Goal: Task Accomplishment & Management: Manage account settings

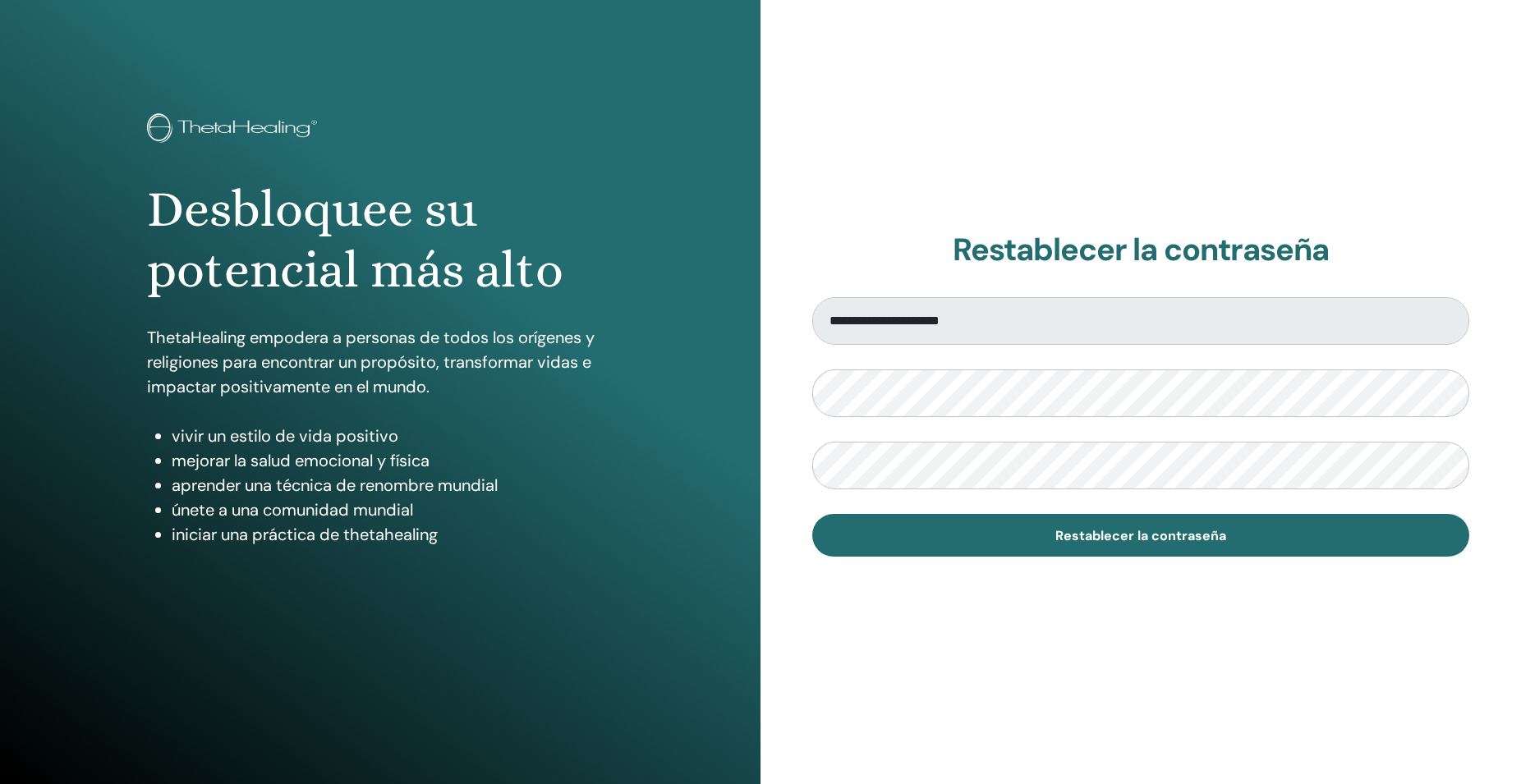
click at [1089, 689] on div "**********" at bounding box center [1140, 394] width 760 height 788
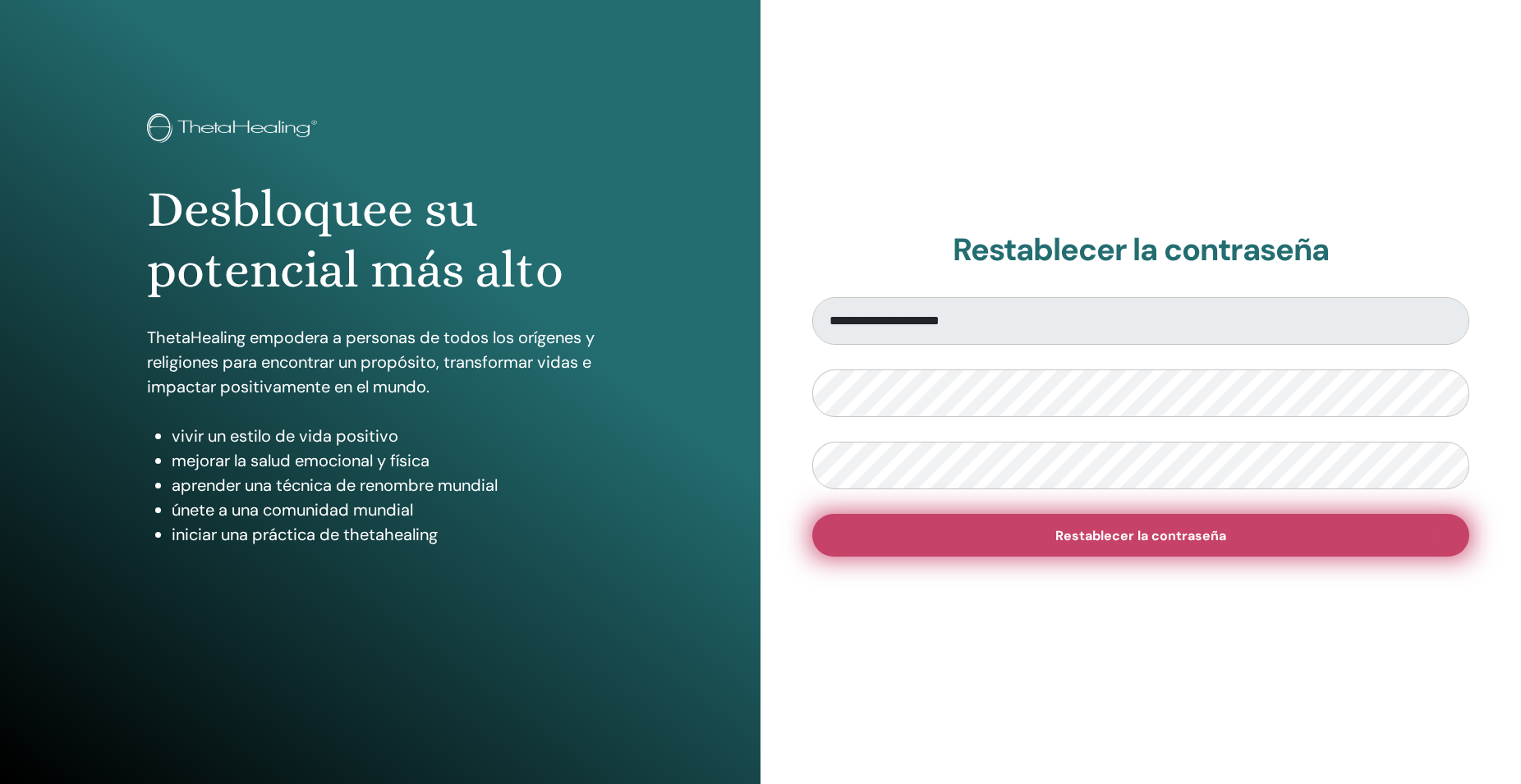
click at [1109, 541] on span "Restablecer la contraseña" at bounding box center [1140, 536] width 171 height 17
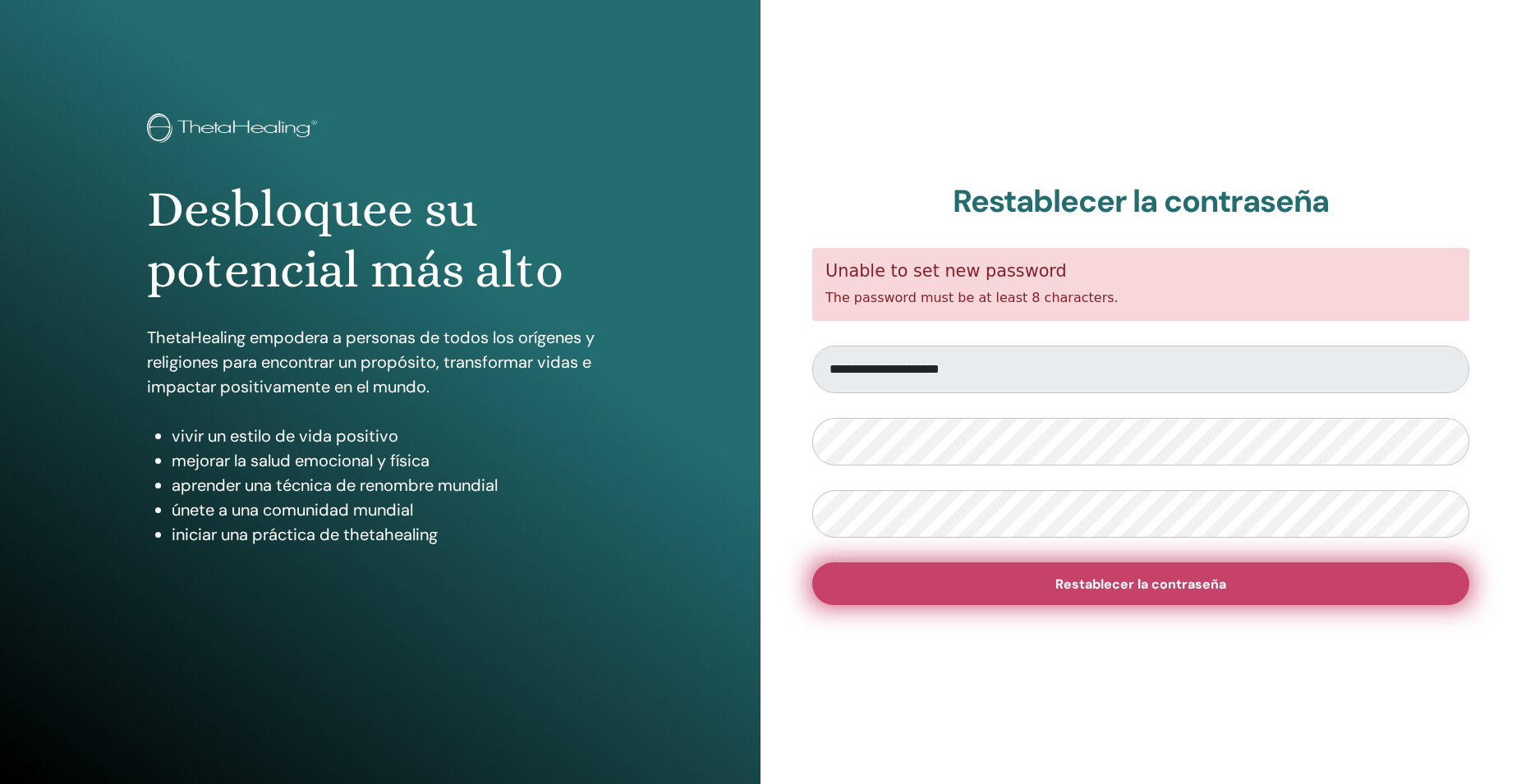
click at [1105, 585] on span "Restablecer la contraseña" at bounding box center [1140, 584] width 171 height 17
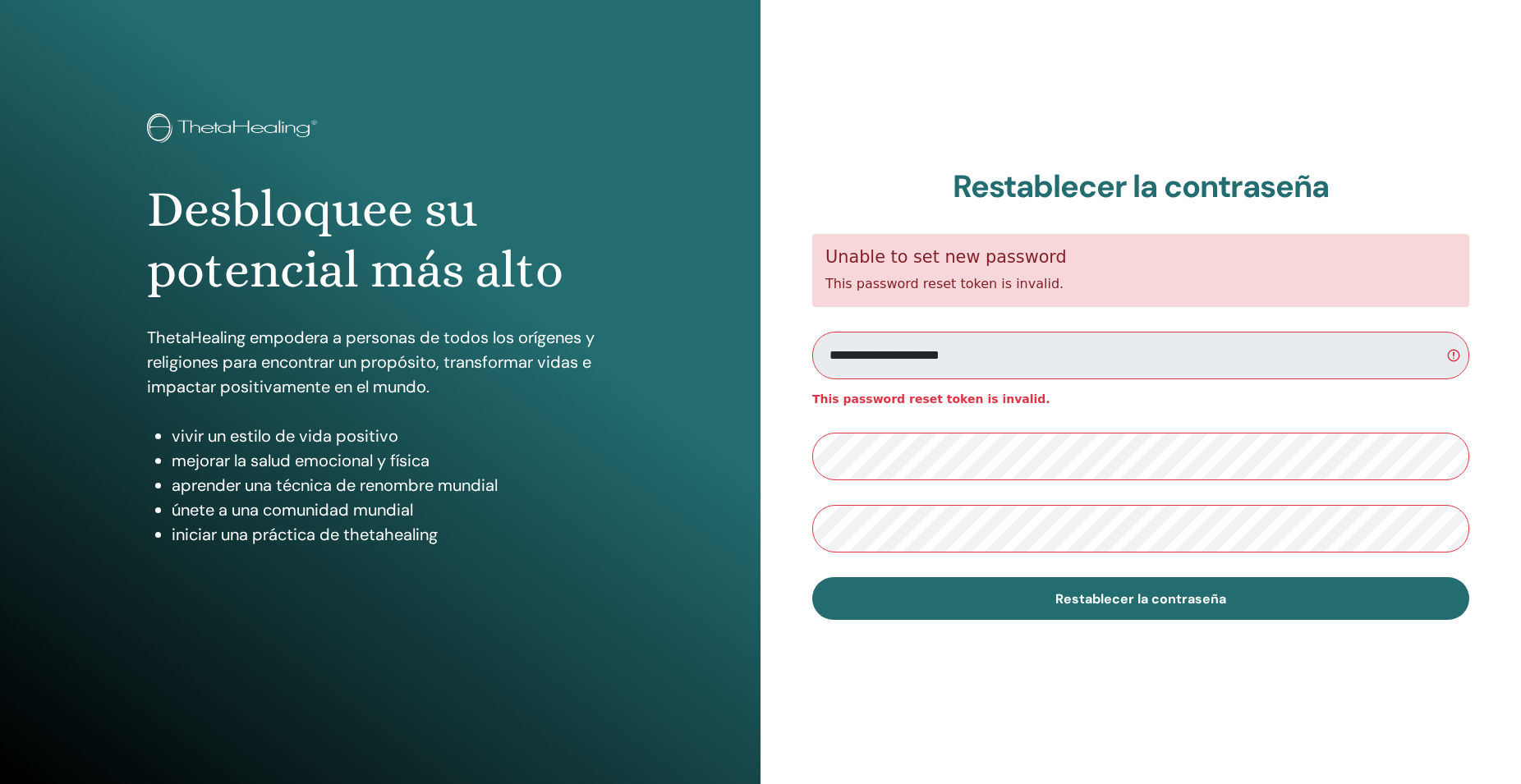
click at [581, 159] on div "Desbloquee su potencial más alto ThetaHealing empodera a personas de todos los …" at bounding box center [380, 339] width 490 height 452
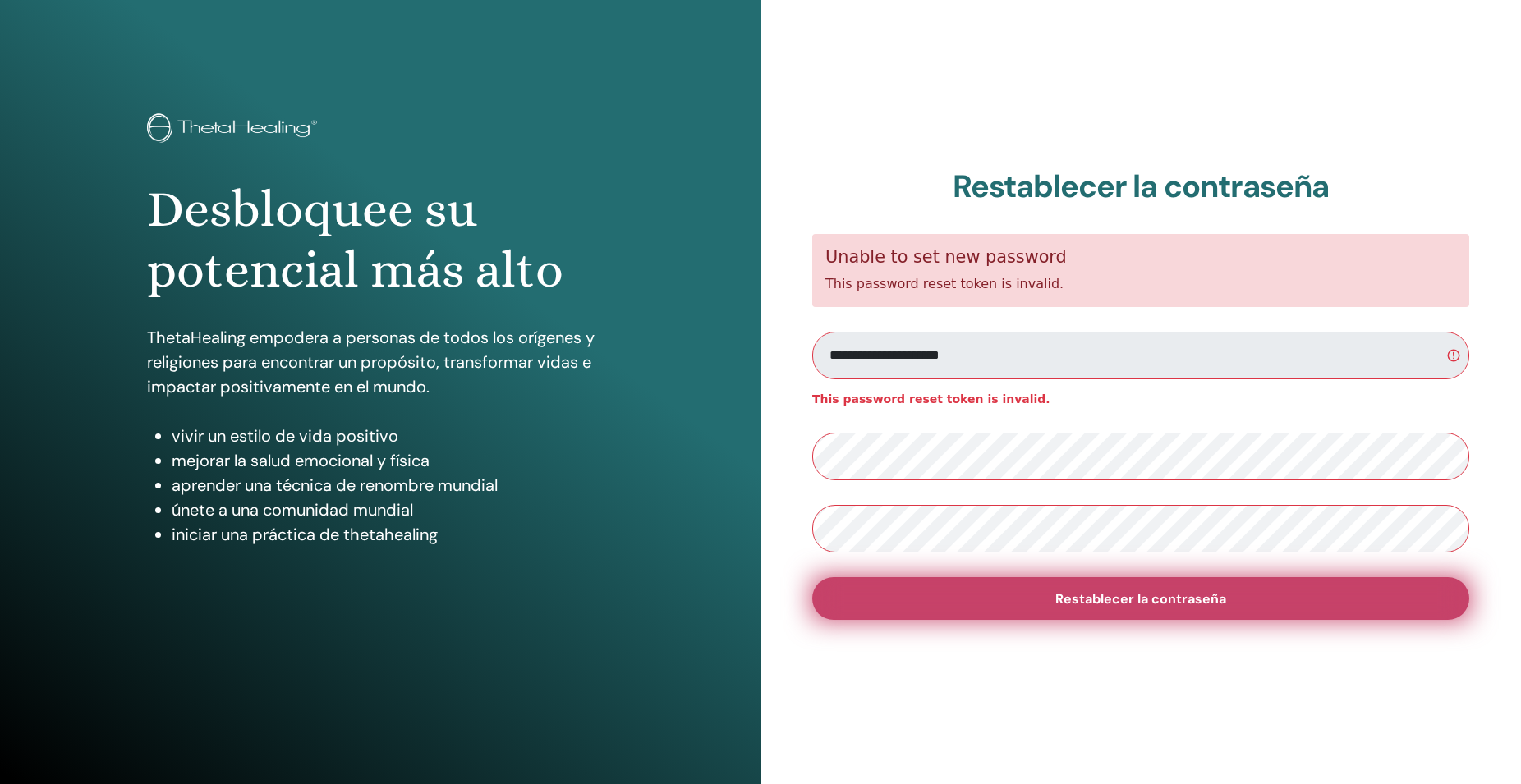
click at [1143, 591] on span "Restablecer la contraseña" at bounding box center [1140, 599] width 171 height 17
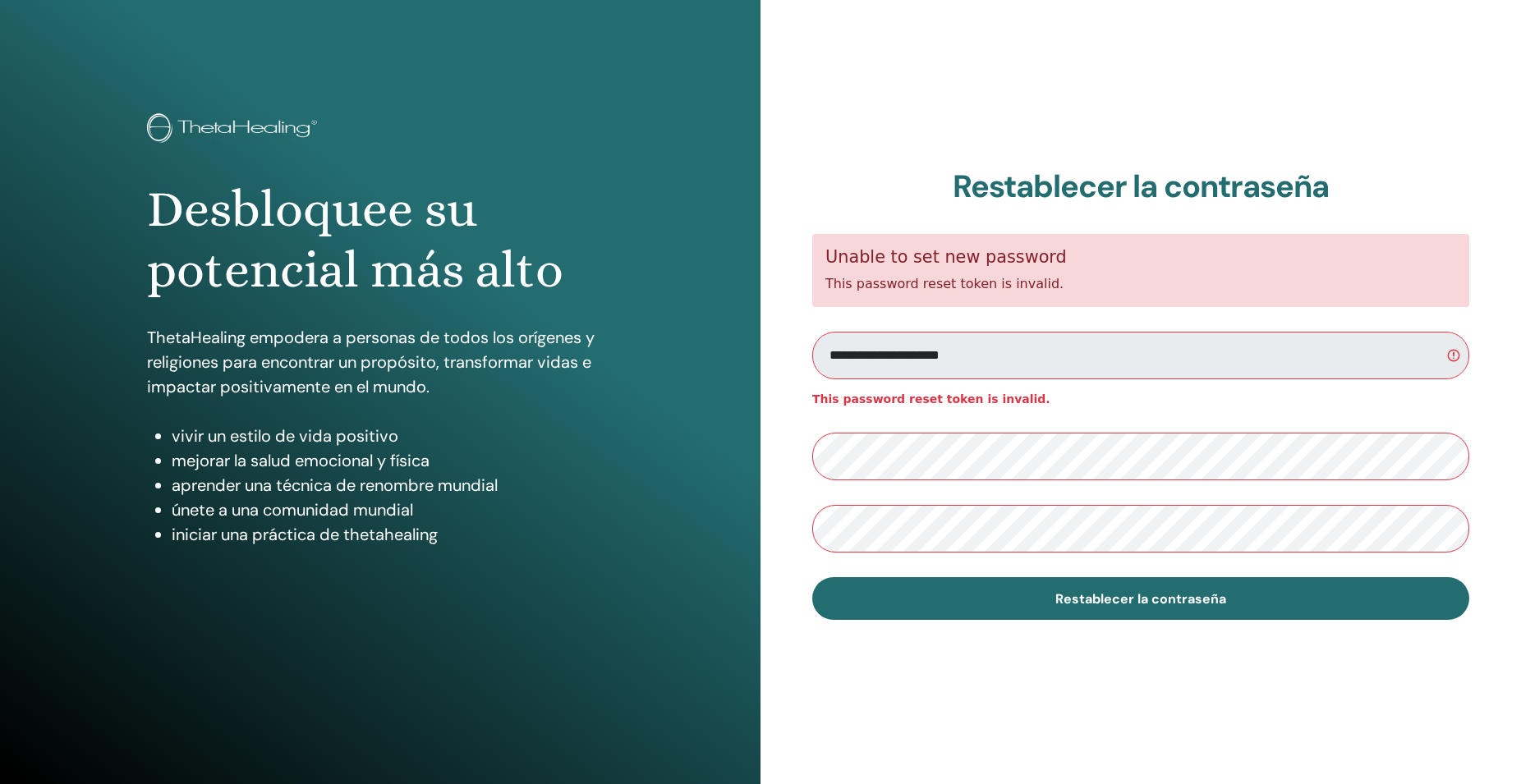
click at [582, 191] on h1 "Desbloquee su potencial más alto" at bounding box center [380, 240] width 465 height 123
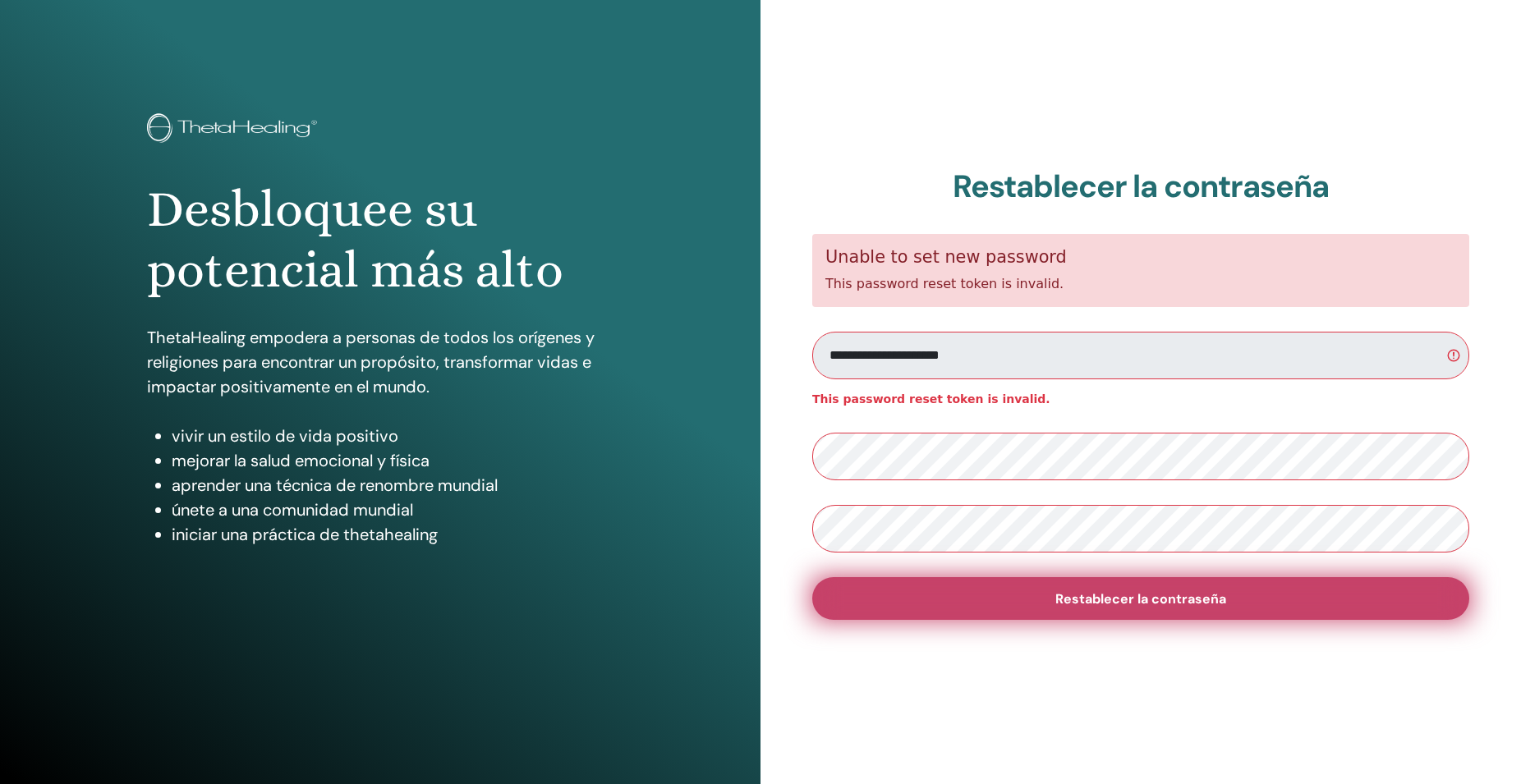
click at [1170, 599] on span "Restablecer la contraseña" at bounding box center [1140, 599] width 171 height 17
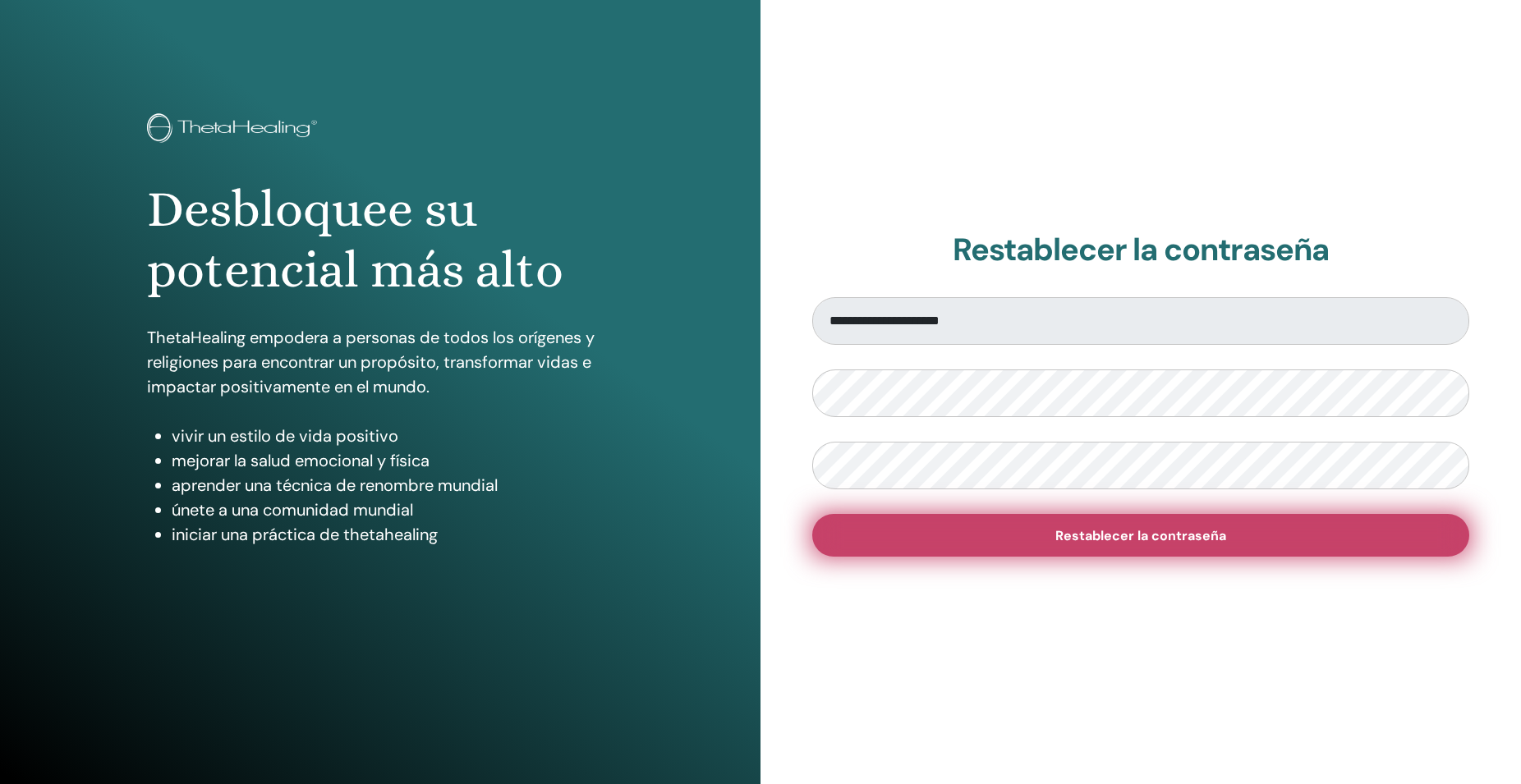
click at [1186, 541] on span "Restablecer la contraseña" at bounding box center [1140, 536] width 171 height 17
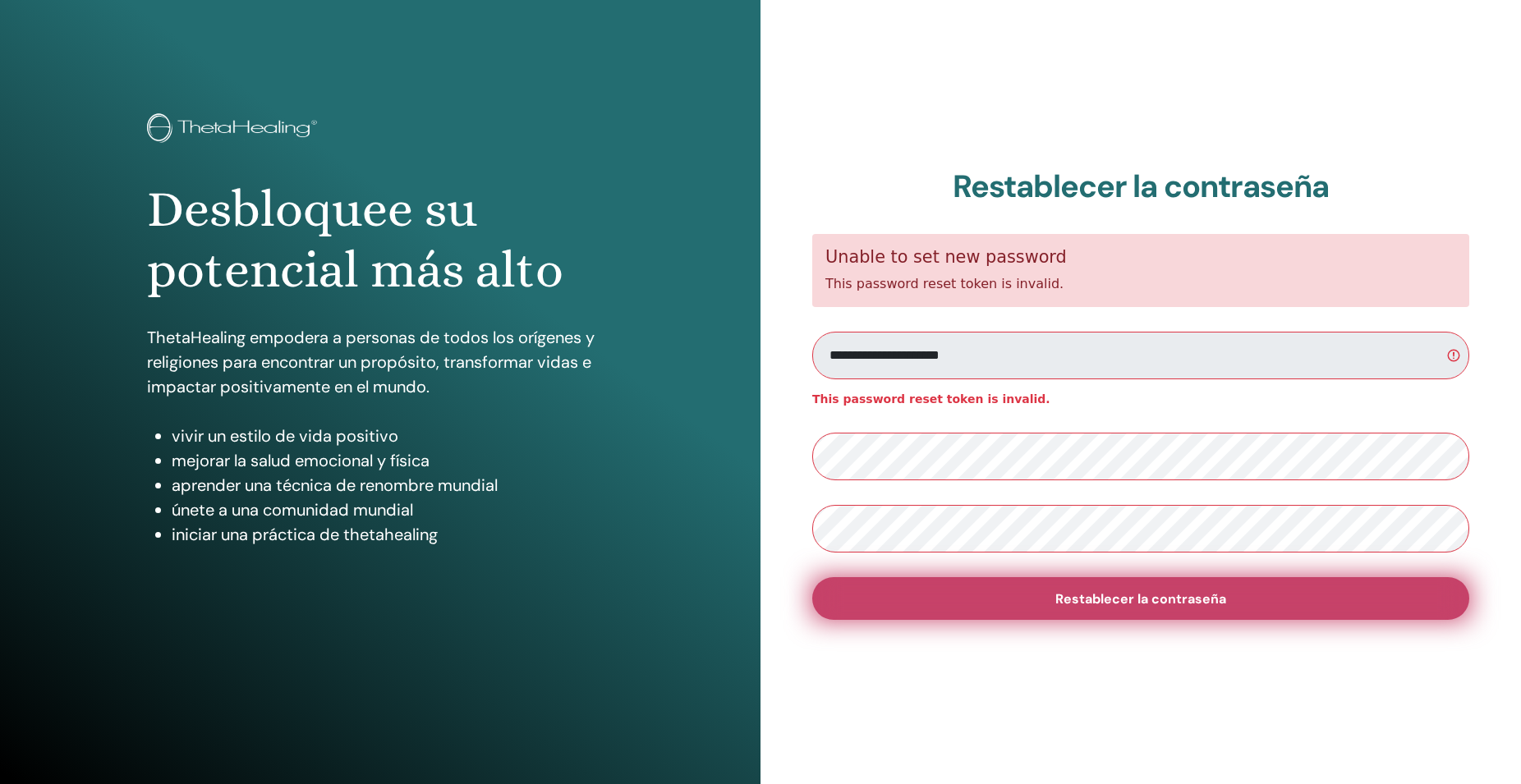
click at [1221, 599] on span "Restablecer la contraseña" at bounding box center [1140, 599] width 171 height 17
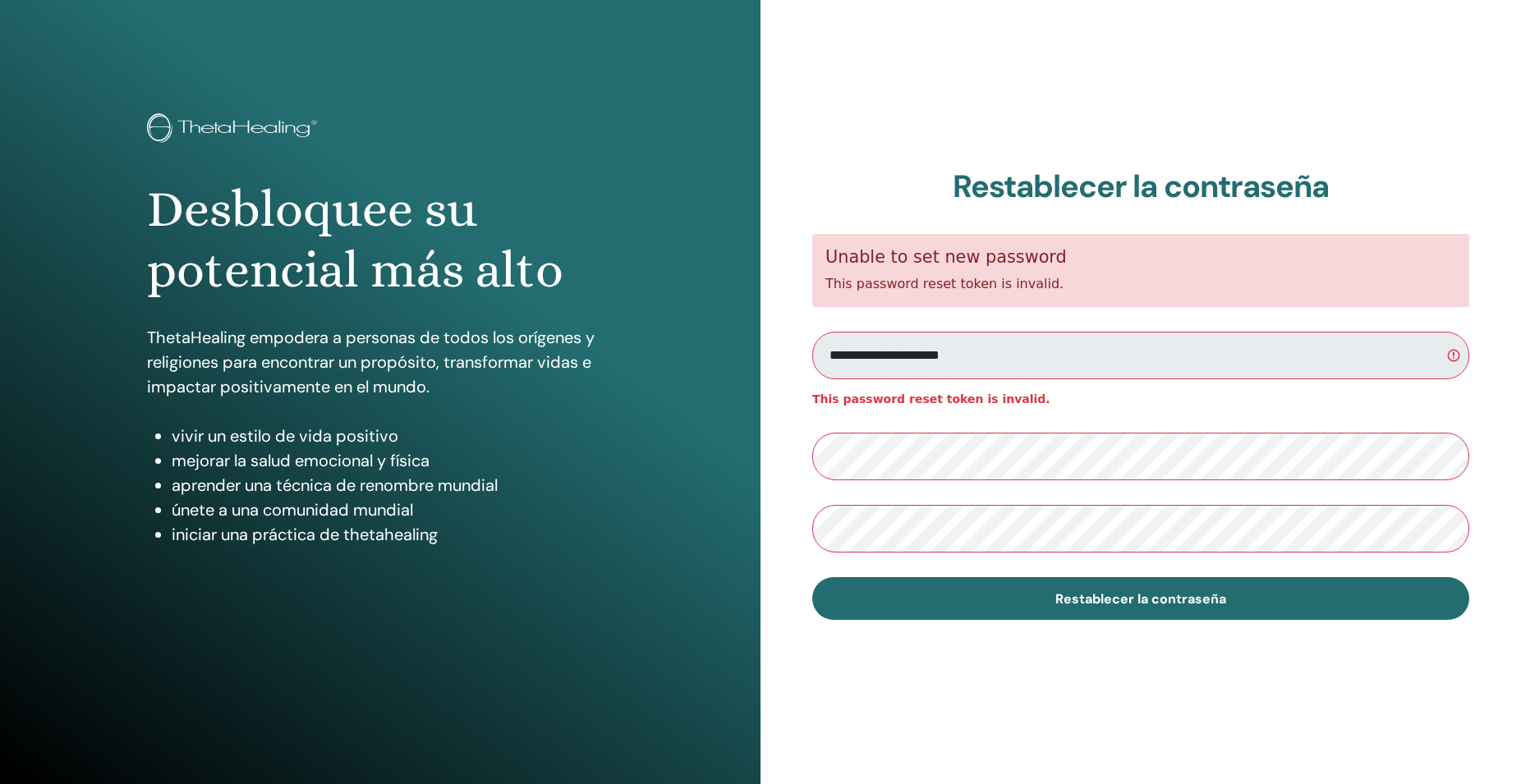
click at [623, 633] on div "Desbloquee su potencial más alto ThetaHealing empodera a personas de todos los …" at bounding box center [380, 394] width 760 height 788
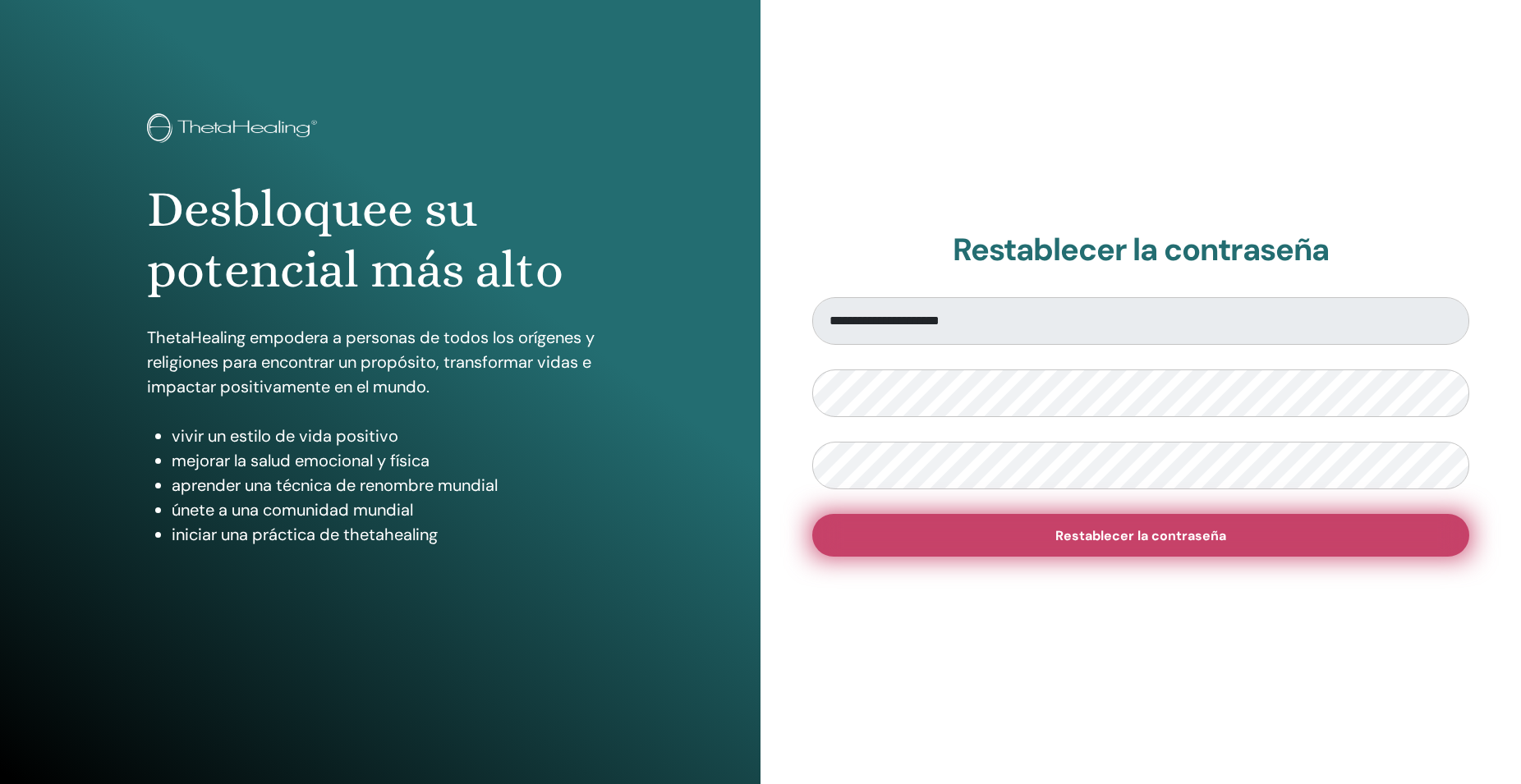
click at [1195, 527] on button "Restablecer la contraseña" at bounding box center [1140, 536] width 657 height 43
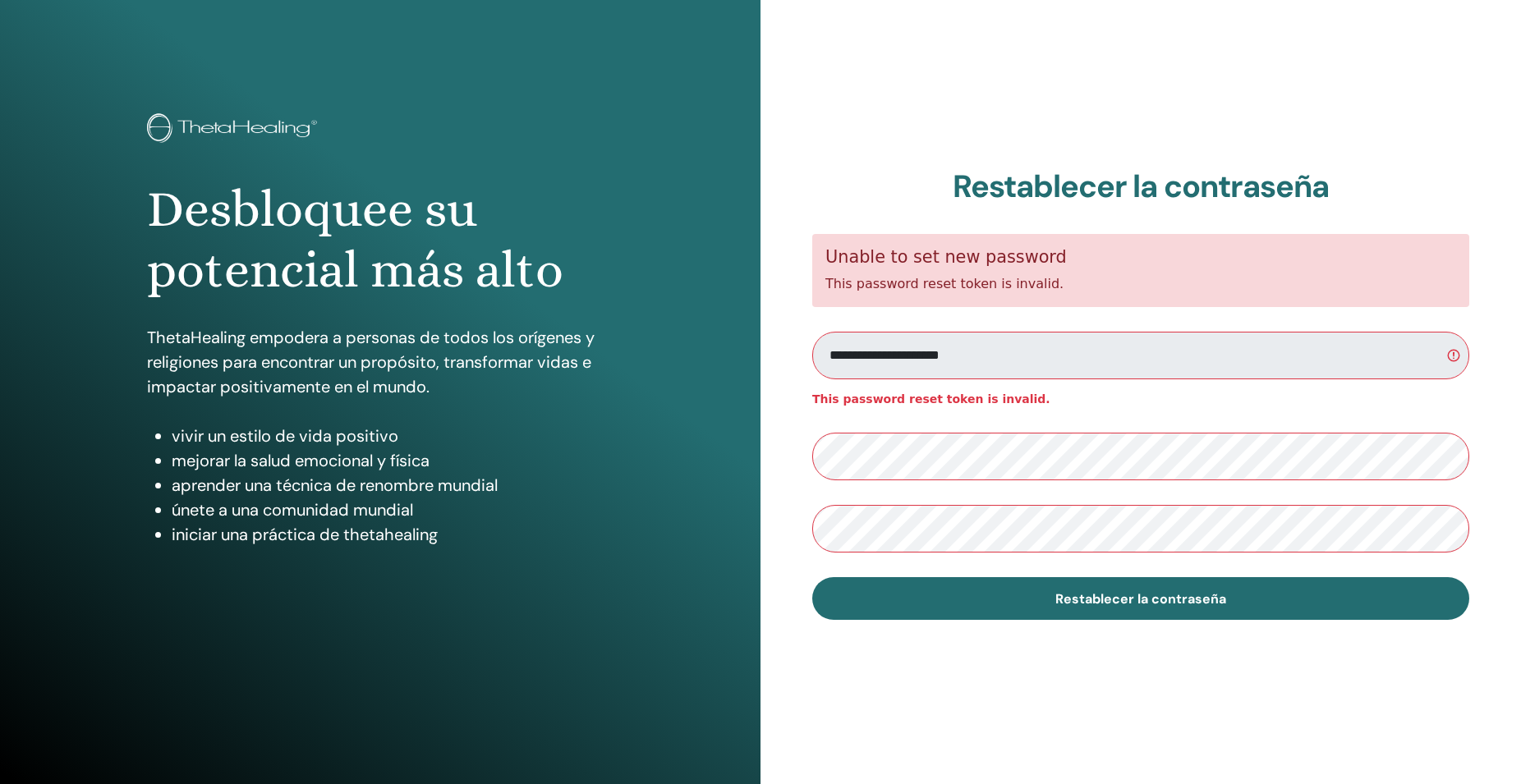
click at [640, 42] on div "Desbloquee su potencial más alto ThetaHealing empodera a personas de todos los …" at bounding box center [380, 394] width 760 height 788
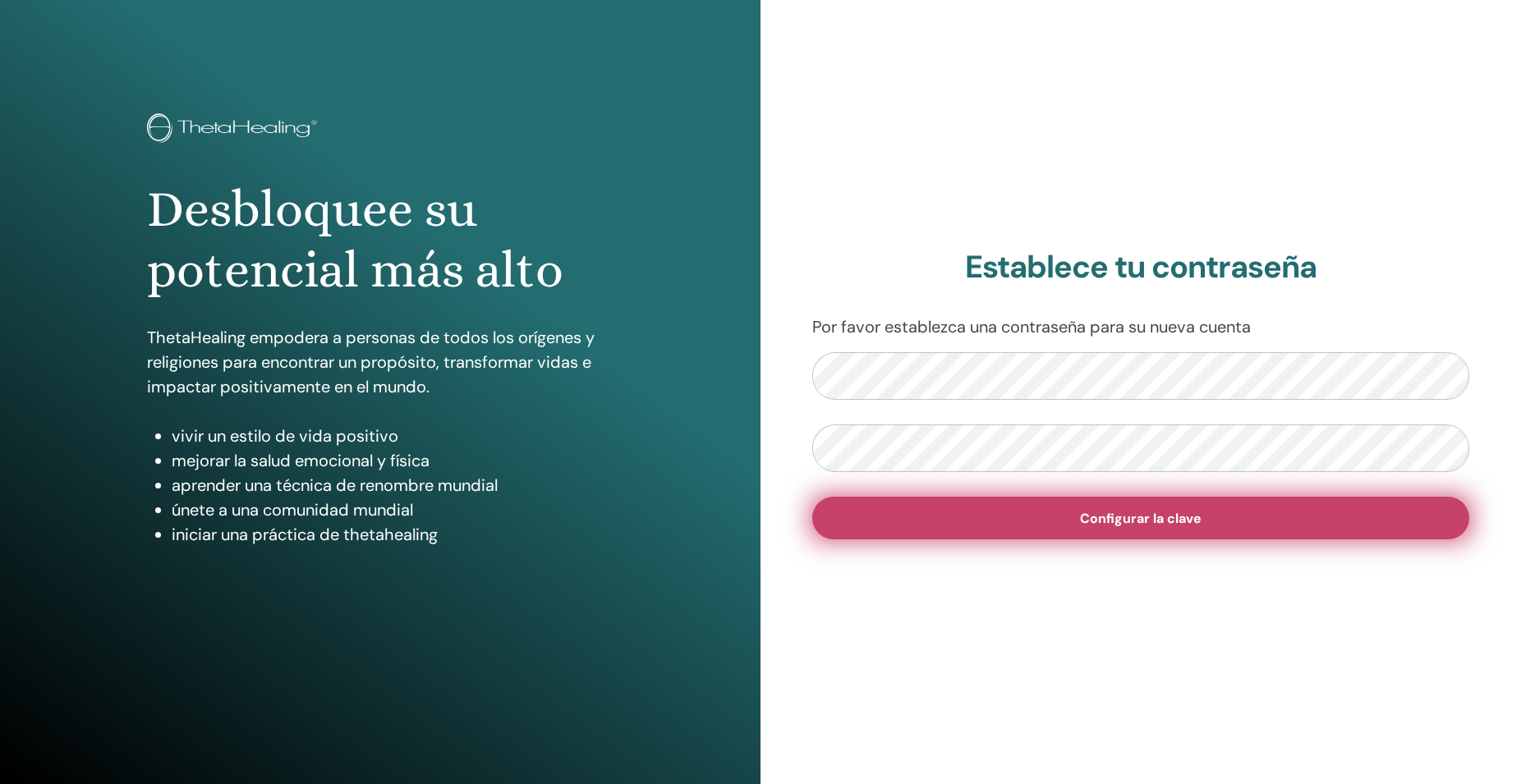
click at [1153, 516] on span "Configurar la clave" at bounding box center [1140, 518] width 122 height 17
